Goal: Find specific page/section: Find specific page/section

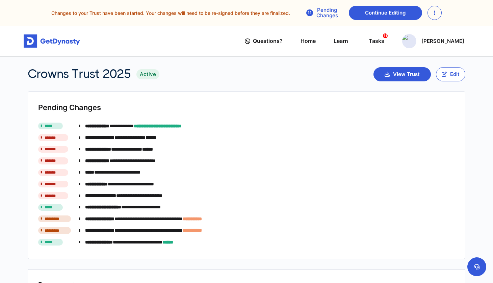
click at [384, 44] on div "Tasks 11" at bounding box center [377, 41] width 16 height 12
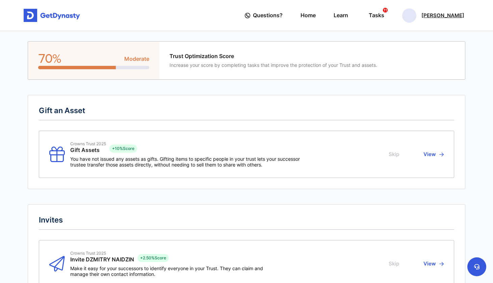
click at [447, 15] on p "[PERSON_NAME]" at bounding box center [443, 15] width 43 height 5
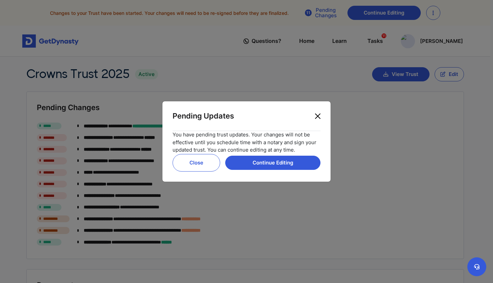
click at [317, 116] on button "Close" at bounding box center [317, 116] width 11 height 11
